Goal: Task Accomplishment & Management: Use online tool/utility

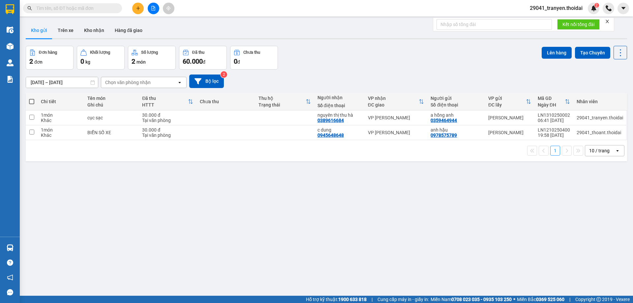
click at [76, 11] on input "text" at bounding box center [75, 8] width 78 height 7
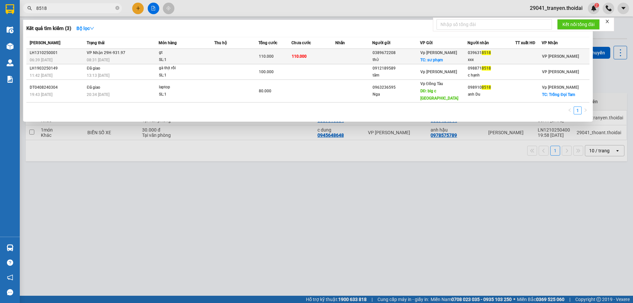
type input "8518"
click at [144, 53] on td "VP Nhận 29H-931.97 08:31 [DATE]" at bounding box center [121, 56] width 73 height 15
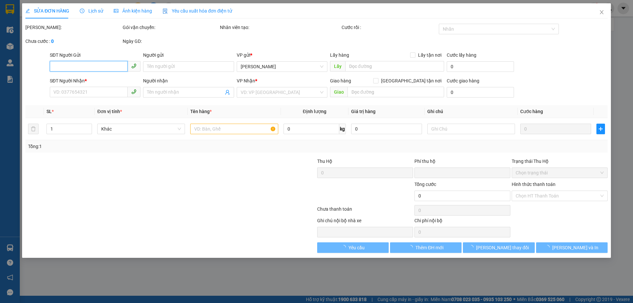
type input "0389672208"
type input "thử"
checkbox input "true"
type input "sư phạm"
type input "0396318518"
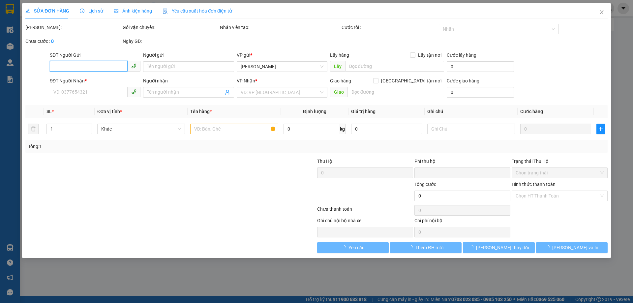
type input "xxx"
type input "0"
type input "110.000"
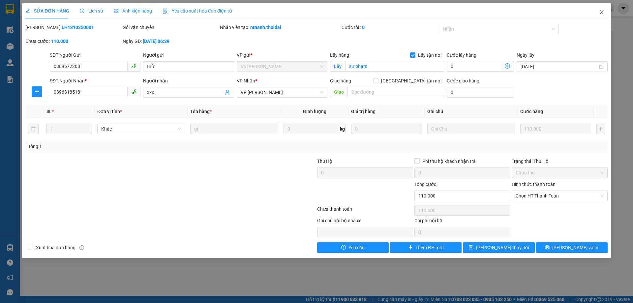
click at [604, 12] on span "Close" at bounding box center [601, 12] width 18 height 18
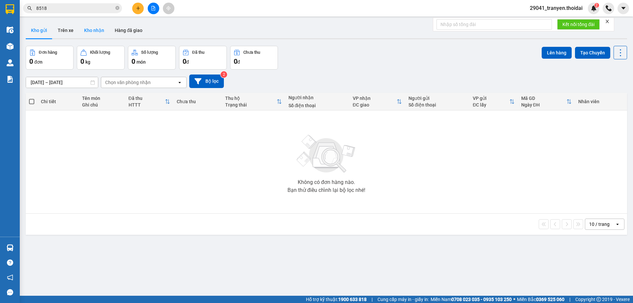
click at [89, 29] on button "Kho nhận" at bounding box center [94, 30] width 31 height 16
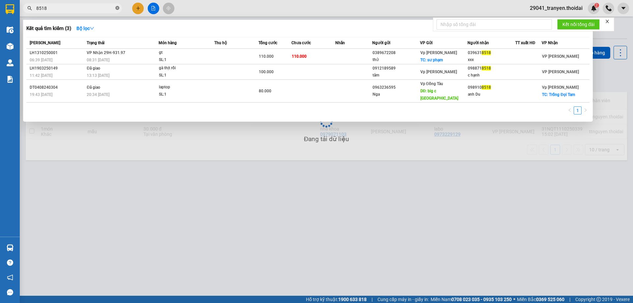
click at [117, 10] on icon "close-circle" at bounding box center [117, 8] width 4 height 4
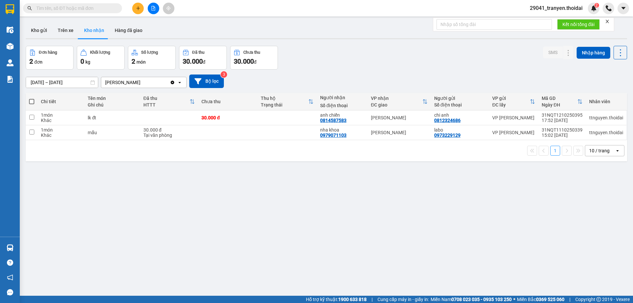
drag, startPoint x: 386, startPoint y: 37, endPoint x: 383, endPoint y: 40, distance: 4.0
click at [385, 39] on div "Kho gửi Trên xe Kho nhận Hàng đã giao" at bounding box center [326, 30] width 601 height 17
drag, startPoint x: 358, startPoint y: 49, endPoint x: 364, endPoint y: 100, distance: 51.7
click at [363, 59] on div "Đơn hàng 2 đơn Khối lượng 0 kg Số lượng 2 món Đã thu 30.000 đ Chưa thu 30.000 đ…" at bounding box center [326, 58] width 601 height 24
drag, startPoint x: 225, startPoint y: 157, endPoint x: 329, endPoint y: 49, distance: 149.6
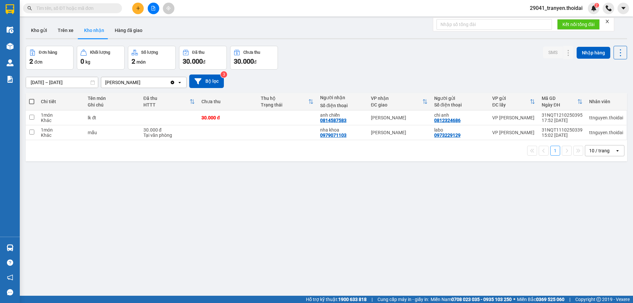
click at [225, 152] on div "1 10 / trang open" at bounding box center [326, 150] width 601 height 21
click at [396, 3] on div "Kết quả tìm kiếm ( 3 ) Bộ lọc Mã ĐH Trạng thái Món hàng Thu hộ Tổng cước Chưa c…" at bounding box center [316, 8] width 633 height 16
click at [43, 33] on button "Kho gửi" at bounding box center [39, 30] width 27 height 16
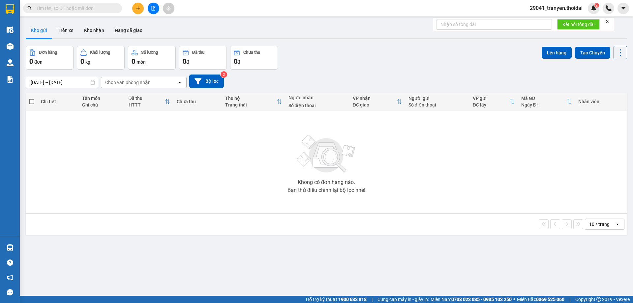
click at [386, 45] on div "ver 1.8.146 Kho gửi Trên xe Kho nhận Hàng đã giao Đơn hàng 0 đơn Khối lượng 0 k…" at bounding box center [326, 171] width 606 height 303
click at [95, 30] on button "Kho nhận" at bounding box center [94, 30] width 31 height 16
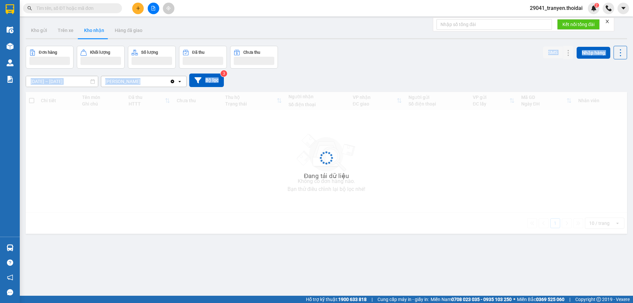
click at [408, 68] on div "ver 1.8.146 Kho gửi Trên xe Kho nhận Hàng đã giao Đơn hàng Khối lượng Số lượng …" at bounding box center [326, 171] width 606 height 303
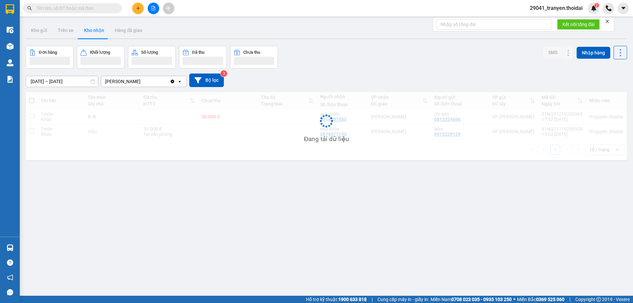
click at [407, 51] on div "Đơn hàng Khối lượng Số lượng Đã thu Chưa thu SMS Nhập hàng" at bounding box center [326, 57] width 601 height 23
